Goal: Task Accomplishment & Management: Manage account settings

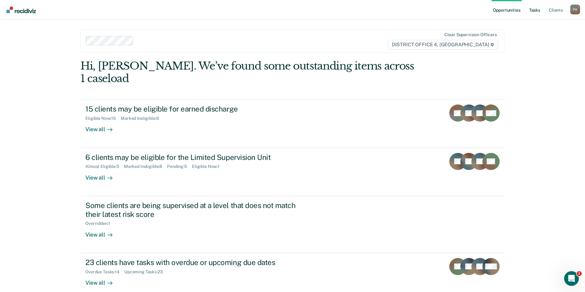
click at [535, 11] on link "Tasks" at bounding box center [535, 10] width 14 height 20
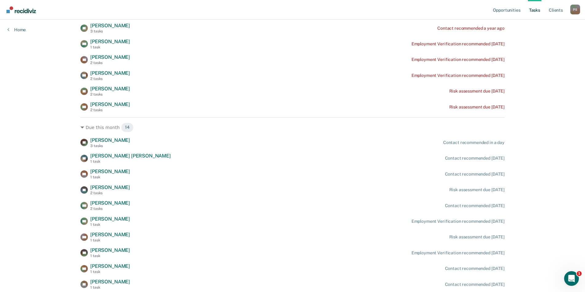
scroll to position [184, 0]
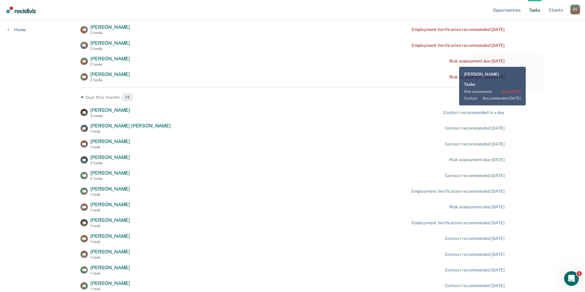
click at [454, 62] on div "Risk assessment due [DATE]" at bounding box center [476, 61] width 55 height 5
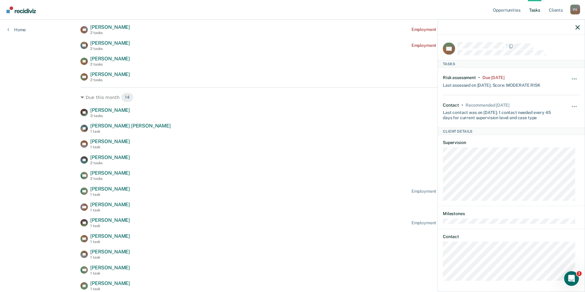
click at [54, 60] on div "Opportunities Tasks Client s Pittman, Stephen P S Profile How it works Log Out …" at bounding box center [292, 82] width 585 height 532
click at [578, 29] on icon "button" at bounding box center [577, 27] width 4 height 4
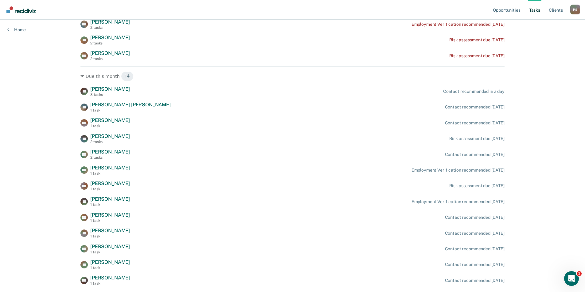
scroll to position [215, 0]
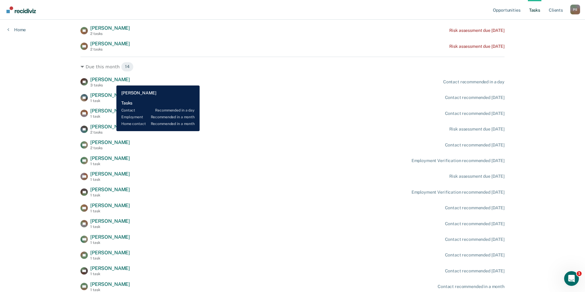
click at [112, 81] on span "Destinee Yates" at bounding box center [110, 80] width 40 height 6
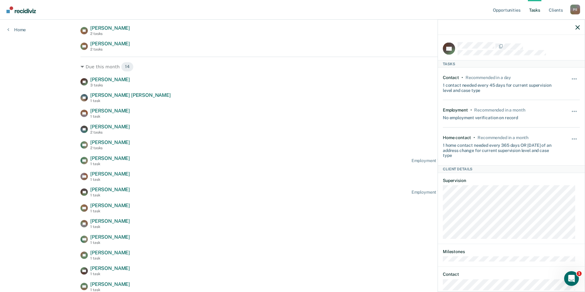
click at [569, 75] on div "Hide from tasks list for... 7 days 30 days 90 days" at bounding box center [574, 84] width 10 height 18
click at [570, 78] on button "button" at bounding box center [574, 82] width 10 height 10
click at [556, 124] on button "90 days" at bounding box center [557, 128] width 44 height 10
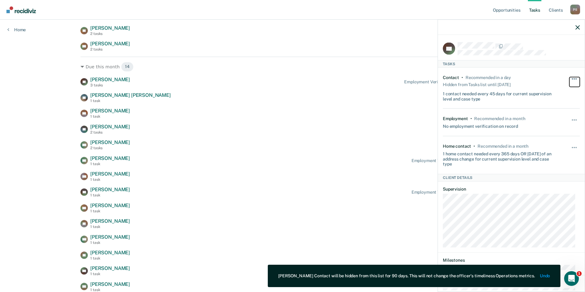
click at [571, 83] on button "button" at bounding box center [574, 82] width 10 height 10
click at [542, 109] on div "Employment • Recommended in a month No employment verification on record Hide f…" at bounding box center [511, 123] width 137 height 28
click at [571, 120] on span "button" at bounding box center [571, 120] width 1 height 1
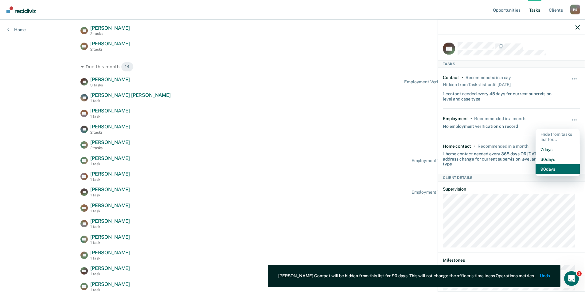
click at [559, 168] on button "90 days" at bounding box center [557, 169] width 44 height 10
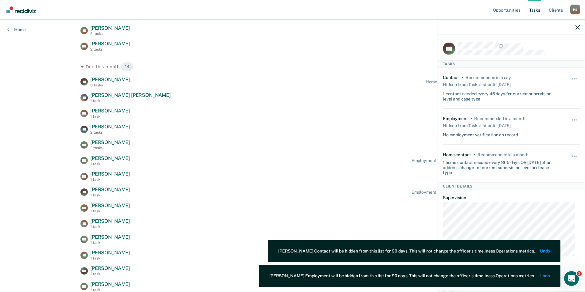
click at [571, 153] on div "Hide from tasks list for... 7 days 30 days 90 days" at bounding box center [574, 163] width 10 height 23
click at [570, 155] on button "button" at bounding box center [574, 159] width 10 height 10
click at [558, 203] on button "90 days" at bounding box center [557, 205] width 44 height 10
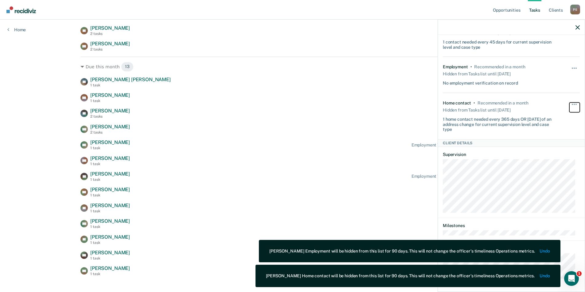
scroll to position [224, 0]
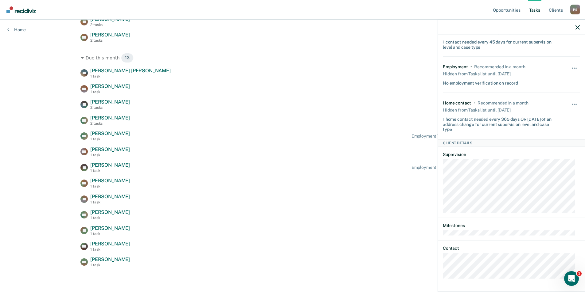
click at [49, 148] on div "Opportunities Tasks Client s Pittman, Stephen P S Profile How it works Log Out …" at bounding box center [292, 34] width 585 height 516
click at [578, 29] on icon "button" at bounding box center [577, 27] width 4 height 4
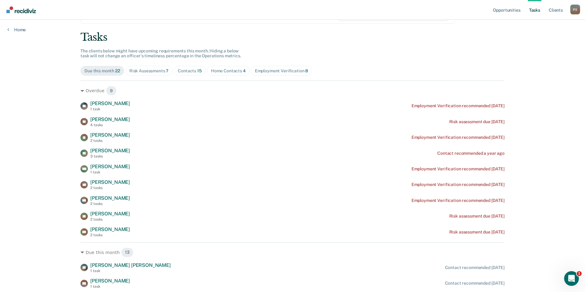
scroll to position [40, 0]
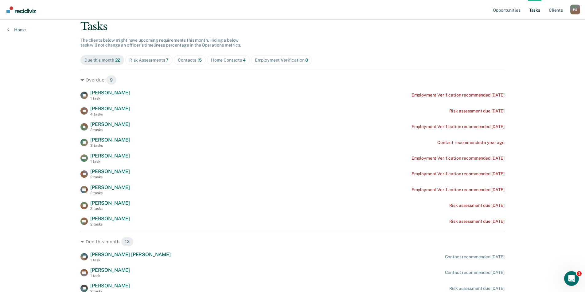
click at [263, 61] on div "Employment Verification 8" at bounding box center [281, 60] width 53 height 5
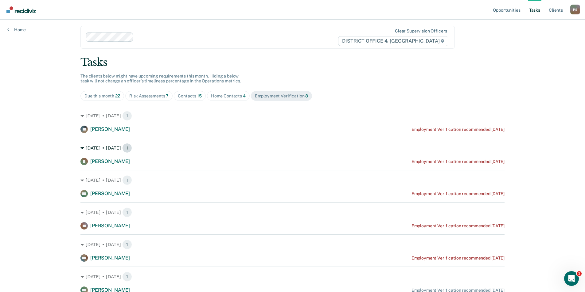
scroll to position [0, 0]
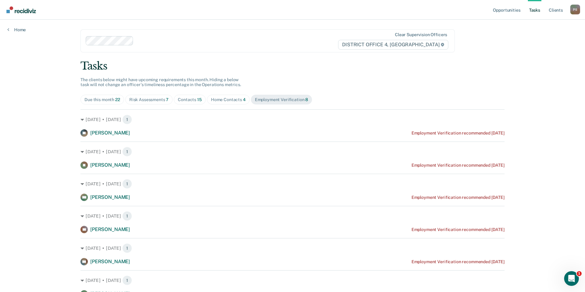
click at [198, 101] on span "Contacts 15" at bounding box center [190, 100] width 32 height 10
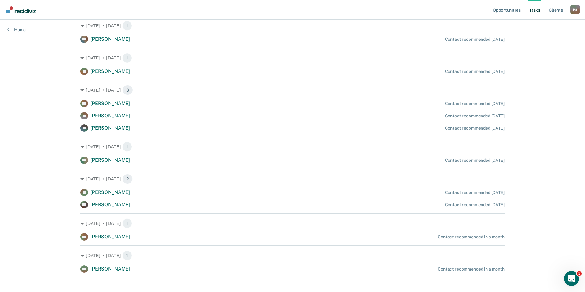
scroll to position [260, 0]
